Goal: Use online tool/utility

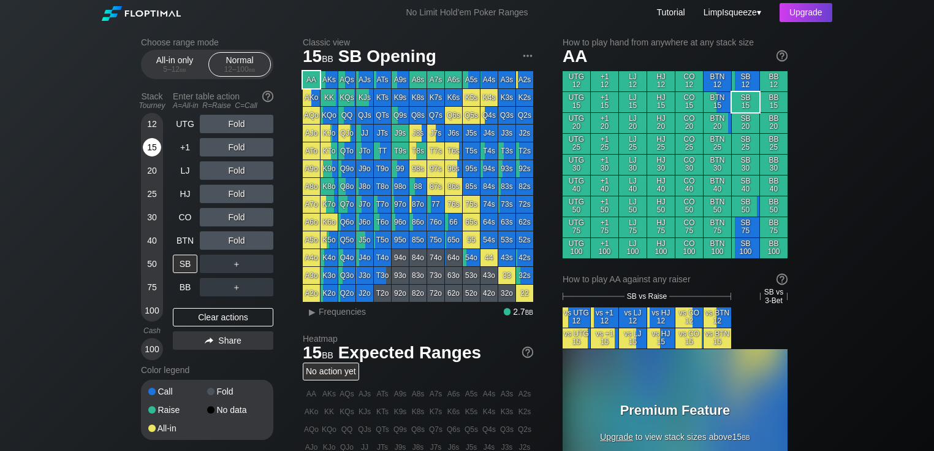
click at [151, 148] on div "15" at bounding box center [152, 147] width 18 height 18
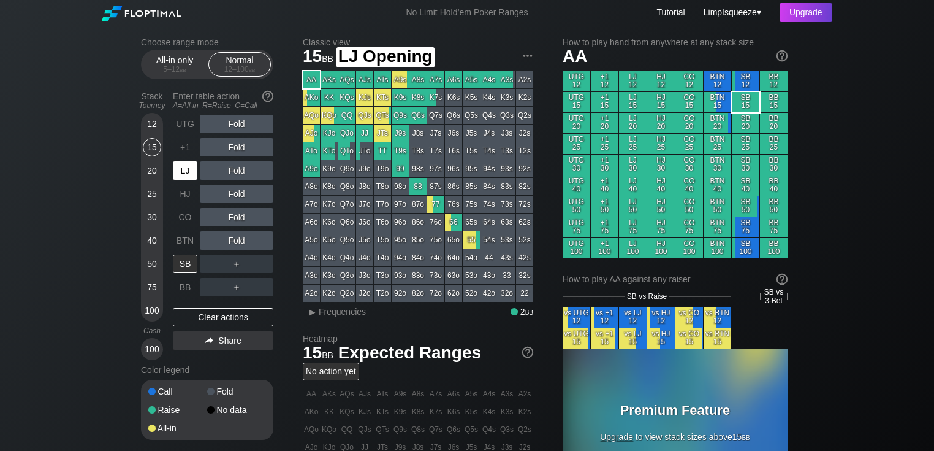
click at [183, 171] on div "LJ" at bounding box center [185, 170] width 25 height 18
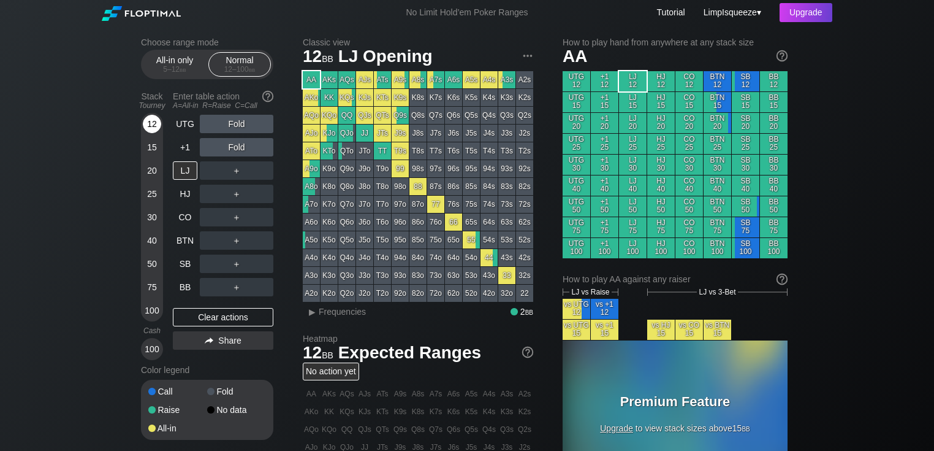
click at [148, 123] on div "12" at bounding box center [152, 124] width 18 height 18
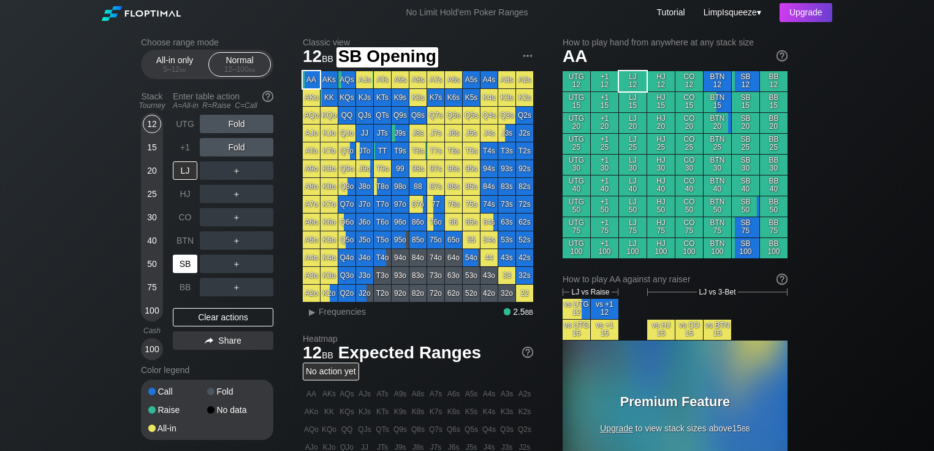
click at [188, 258] on div "SB" at bounding box center [185, 263] width 25 height 18
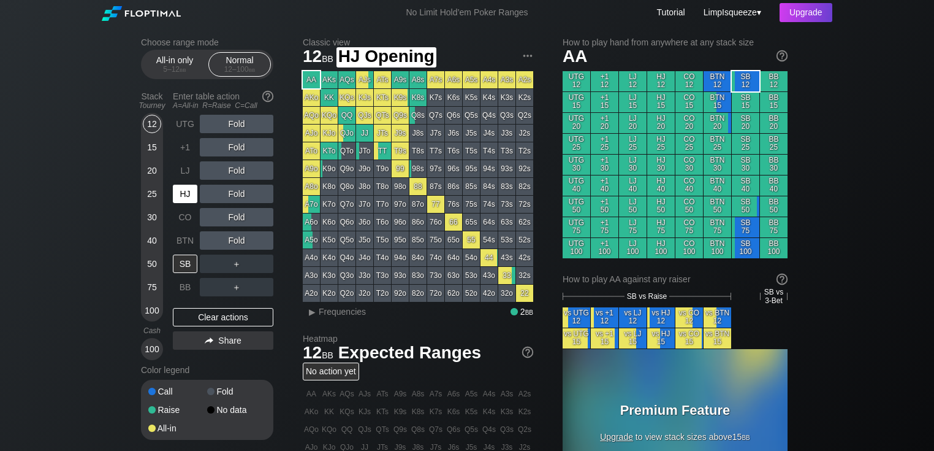
click at [184, 190] on div "HJ" at bounding box center [185, 194] width 25 height 18
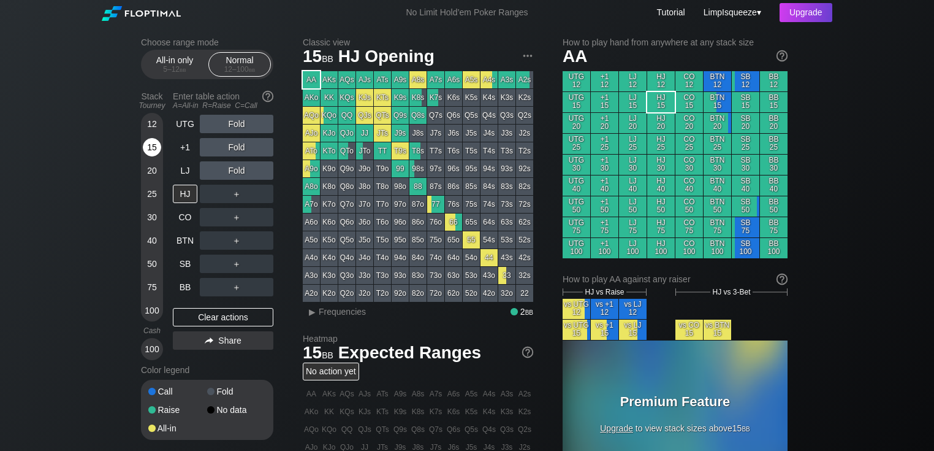
click at [155, 142] on div "15" at bounding box center [152, 147] width 18 height 18
